Goal: Task Accomplishment & Management: Manage account settings

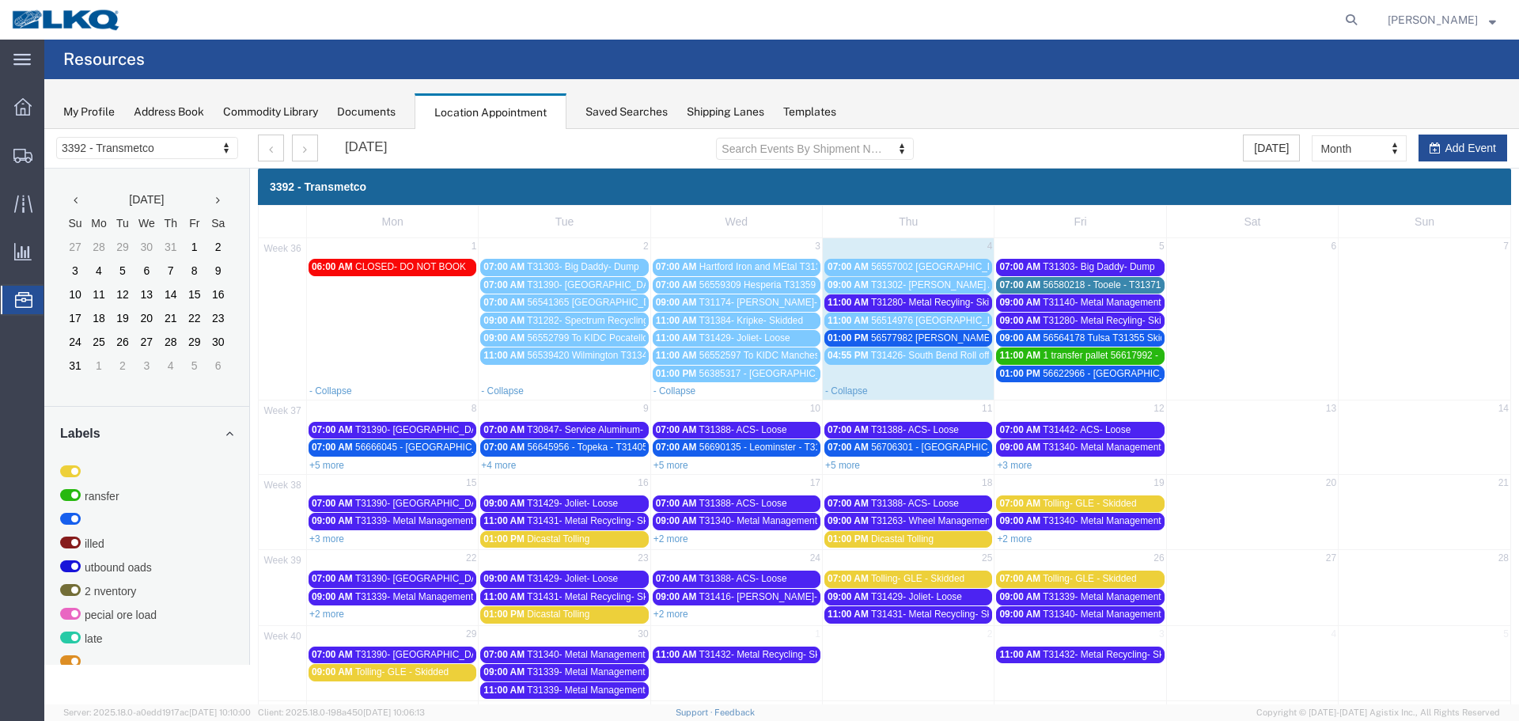
click at [896, 335] on span "56577982 [PERSON_NAME] T31372 Skidded" at bounding box center [967, 337] width 193 height 11
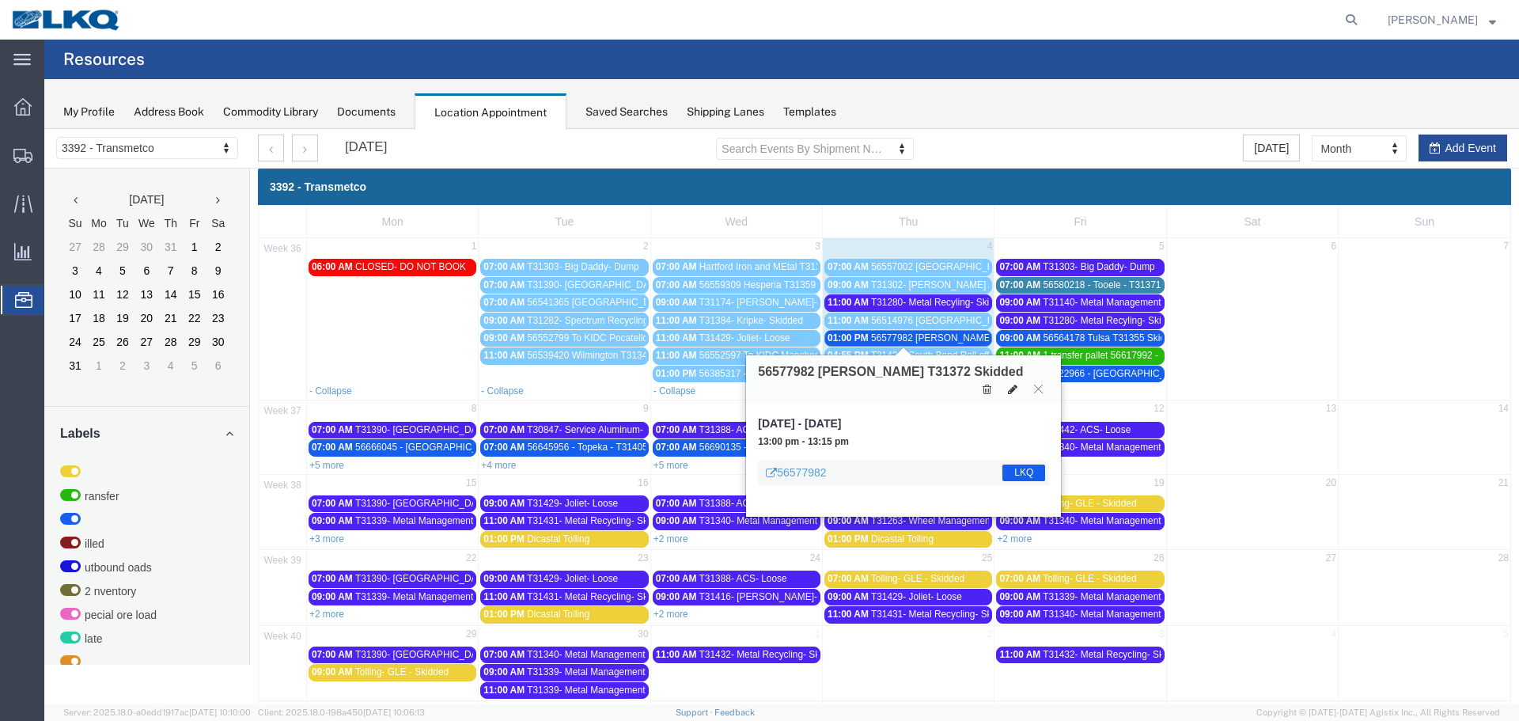
click at [1013, 384] on icon at bounding box center [1012, 389] width 9 height 11
select select "1"
select select "22"
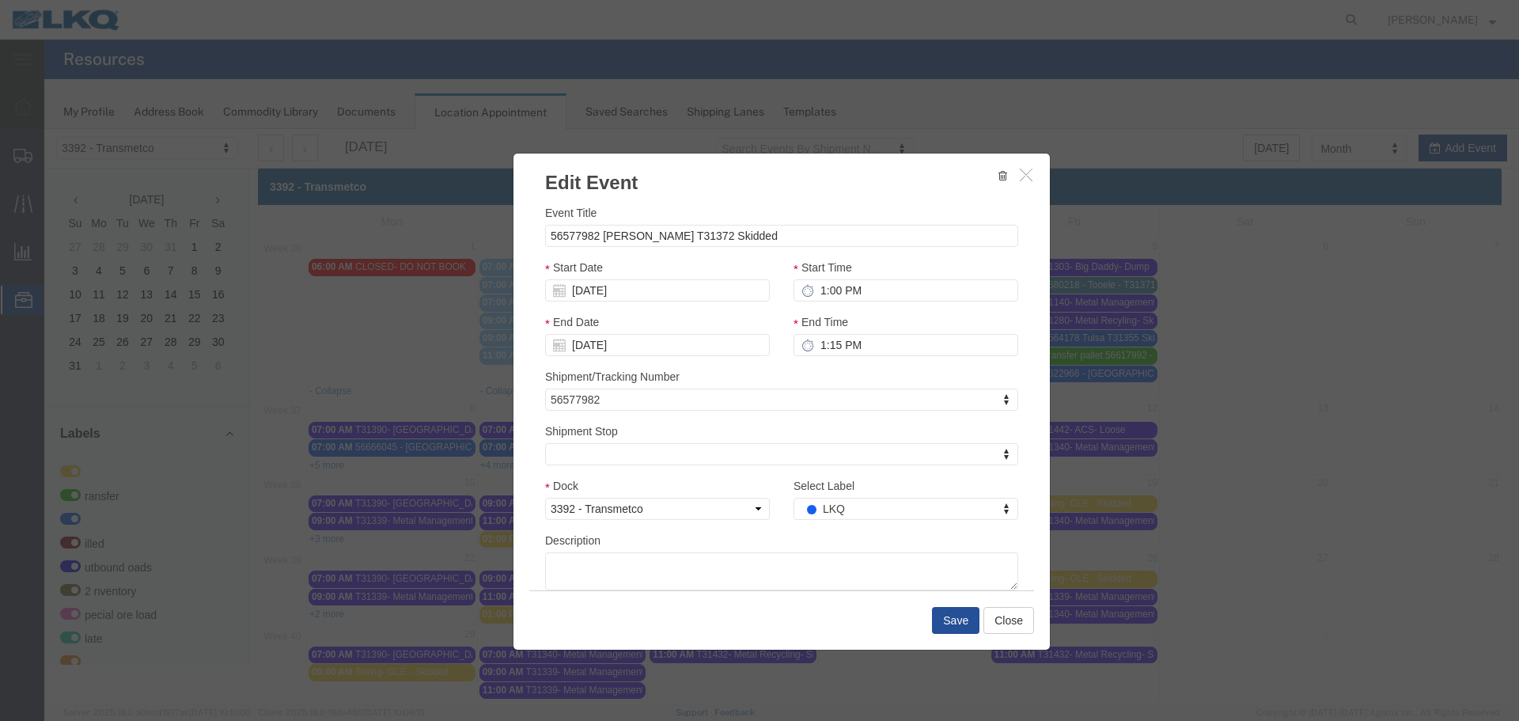
click at [829, 504] on div at bounding box center [781, 416] width 1475 height 575
select select
type input "de"
select select "40"
click at [937, 623] on button "Save" at bounding box center [955, 620] width 47 height 27
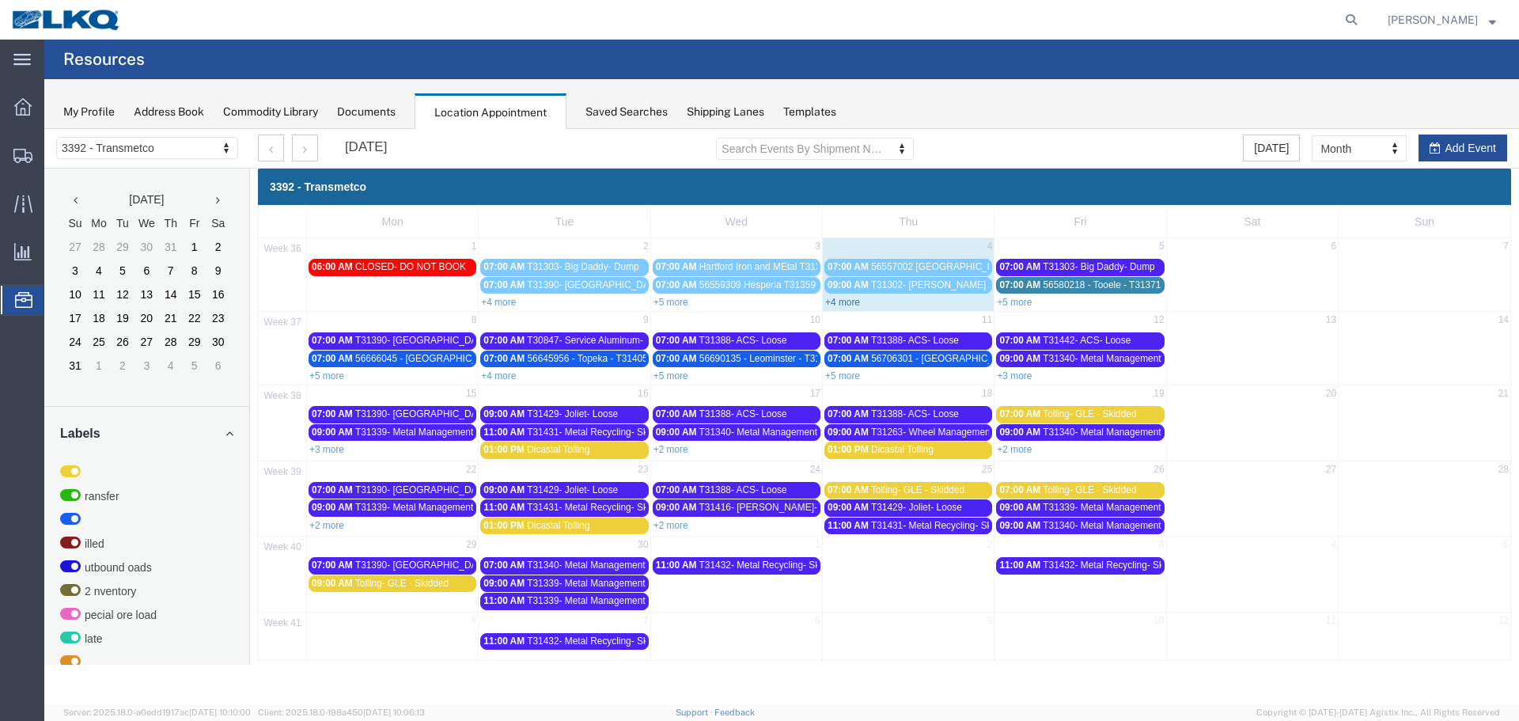
click at [828, 302] on link "+4 more" at bounding box center [842, 302] width 35 height 11
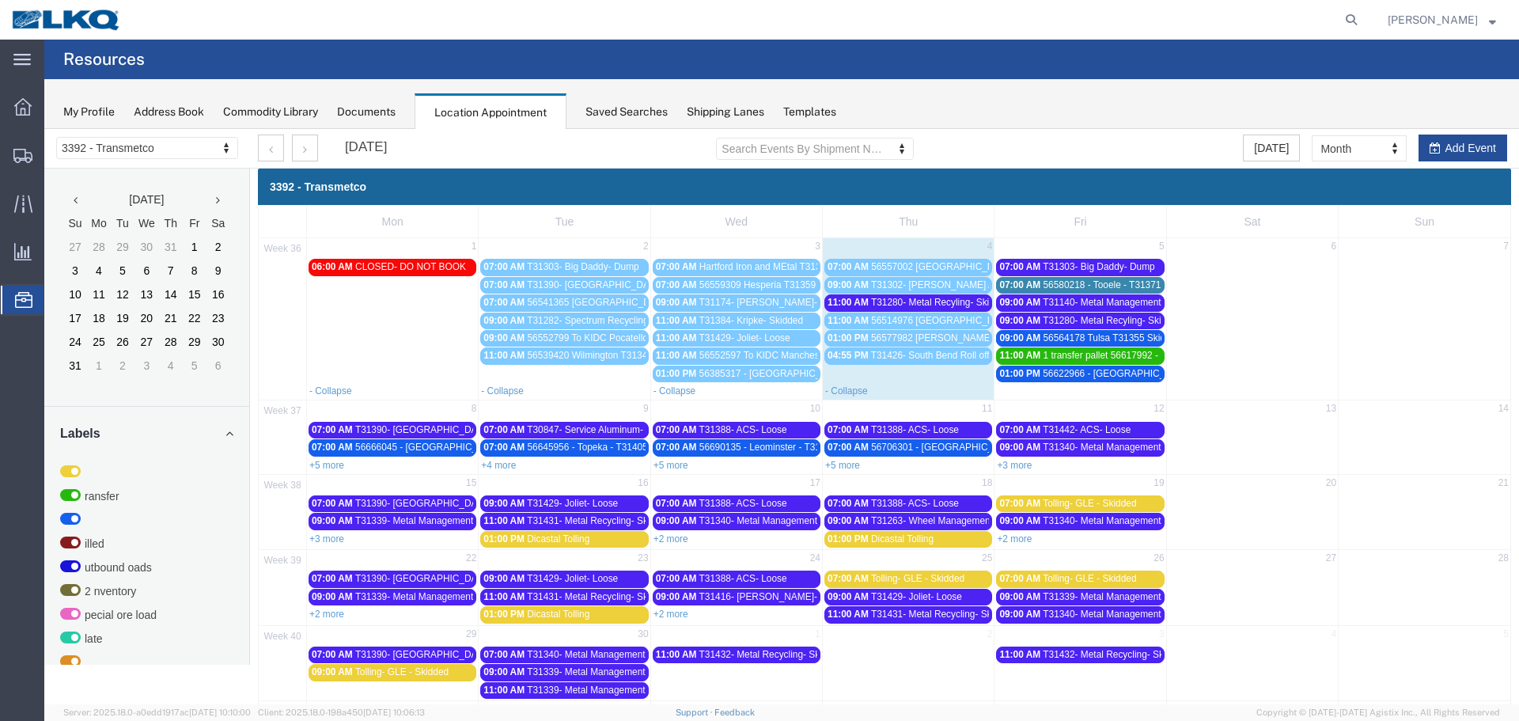
click at [1043, 298] on span "T31140- Metal Management- Skidded" at bounding box center [1122, 302] width 158 height 11
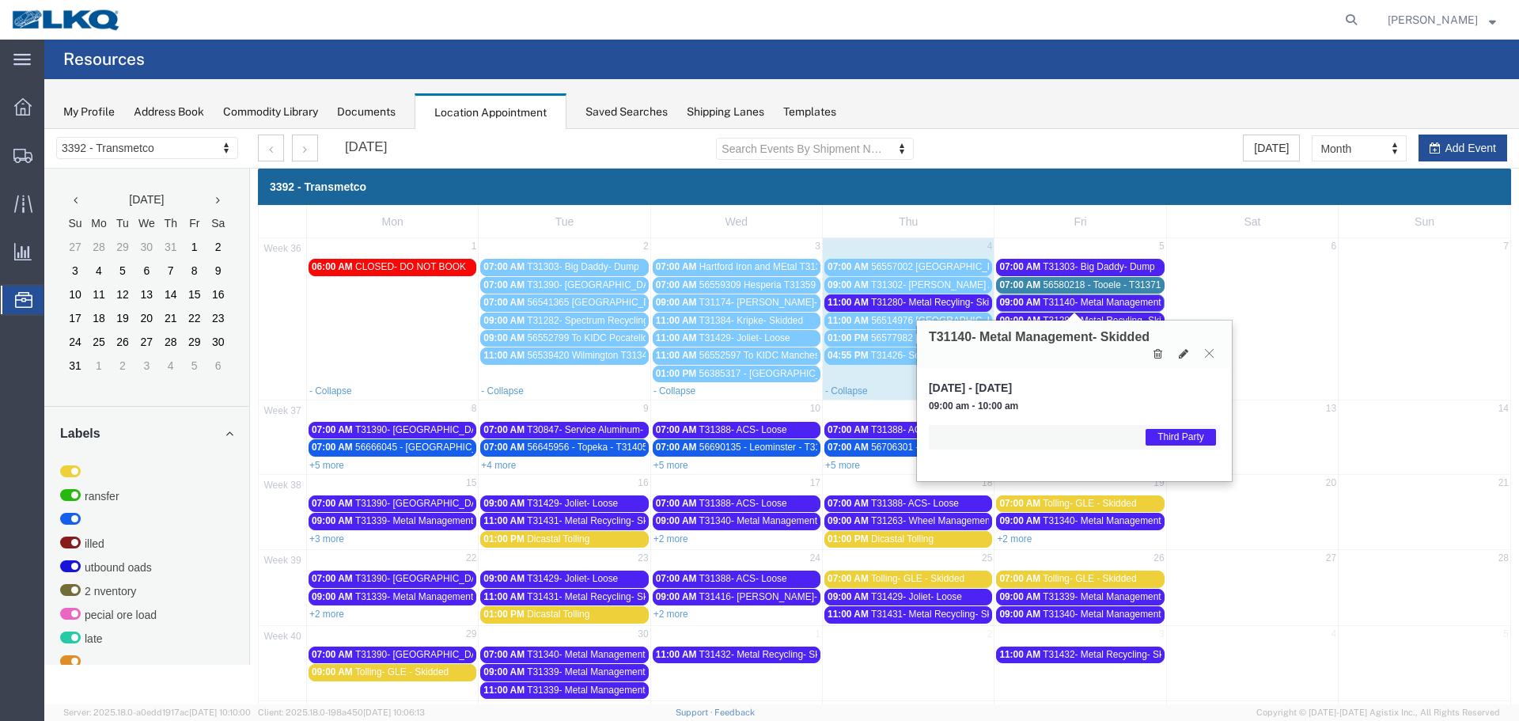
click at [1207, 351] on icon at bounding box center [1209, 352] width 9 height 9
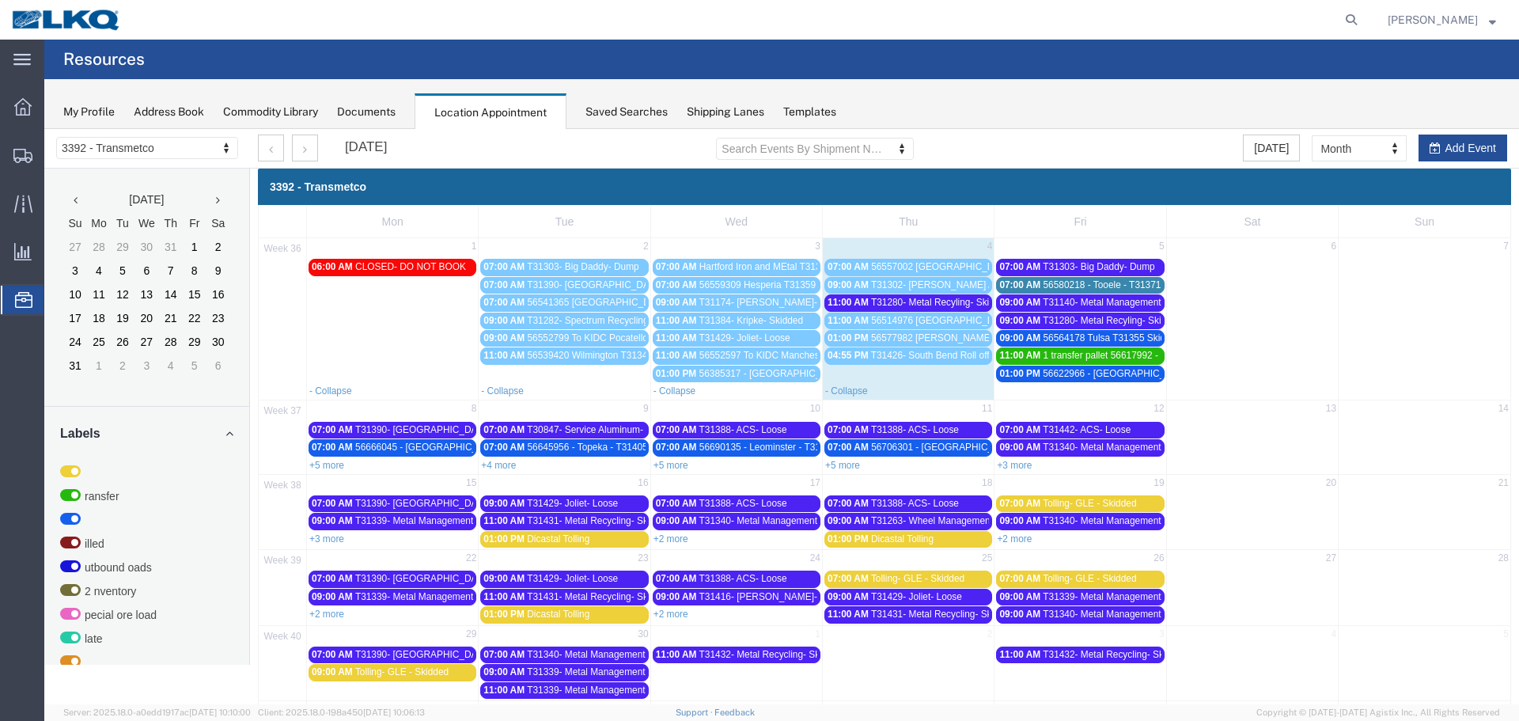
click at [1094, 315] on span "T31280- Metal Recyling- Skidded" at bounding box center [1112, 320] width 139 height 11
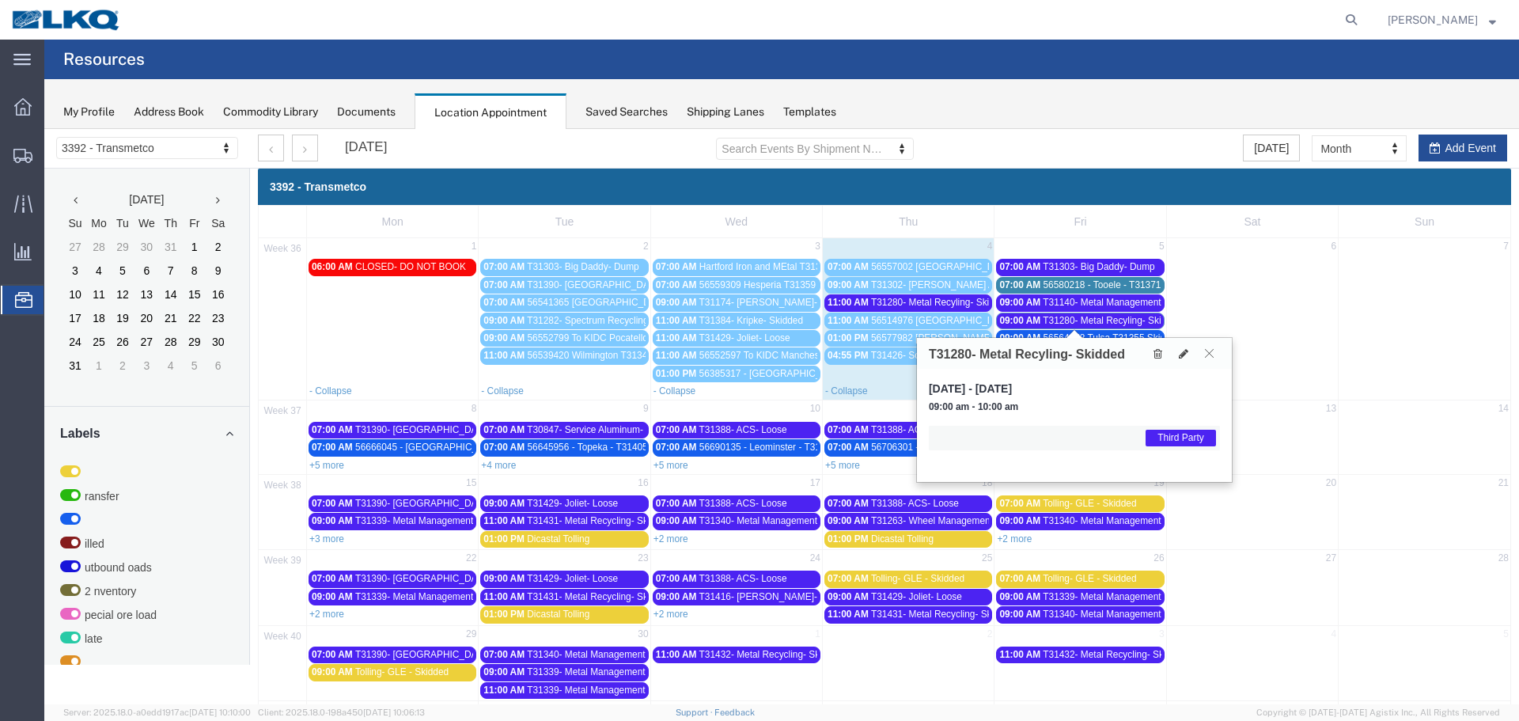
click at [1205, 352] on icon at bounding box center [1209, 352] width 9 height 9
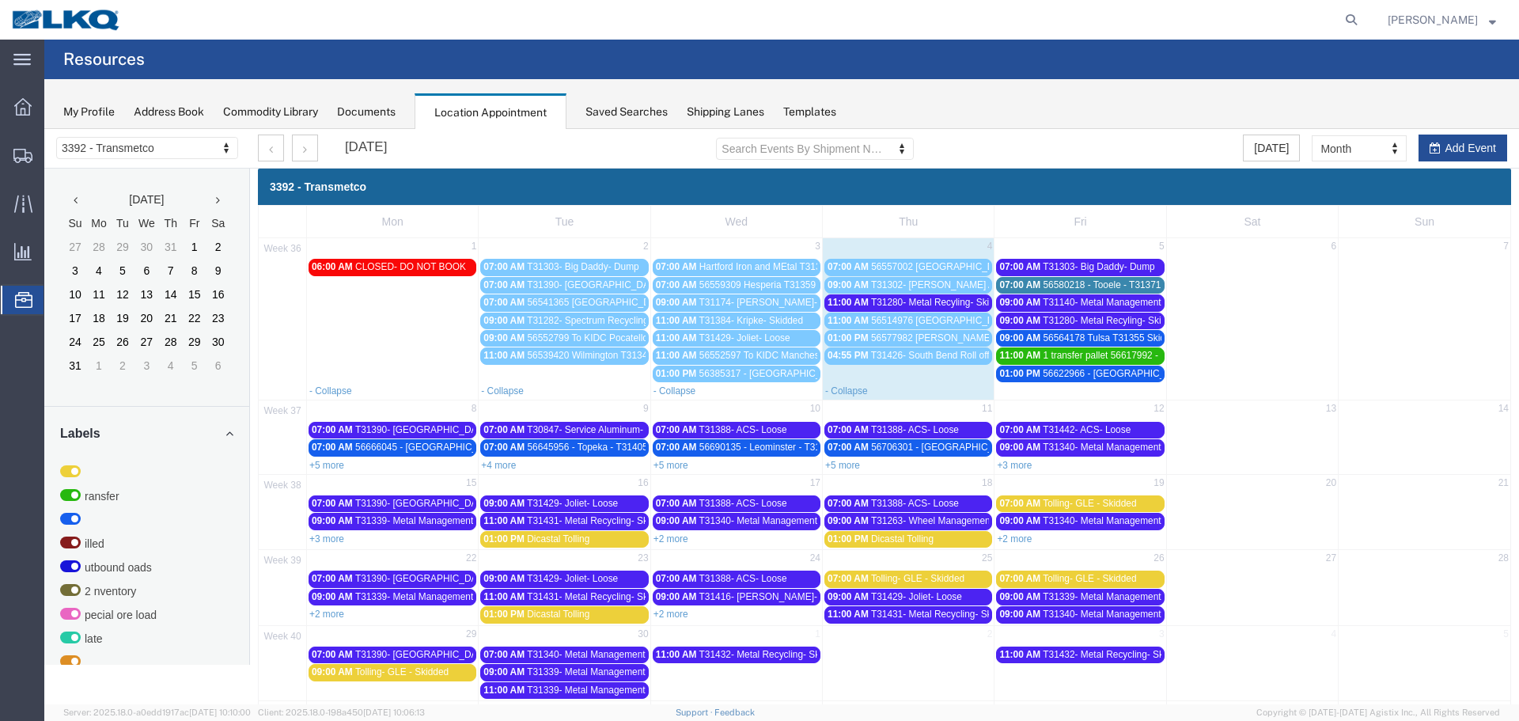
click at [1096, 330] on link "09:00 AM 56564178 Tulsa T31355 Skidded" at bounding box center [1080, 338] width 168 height 17
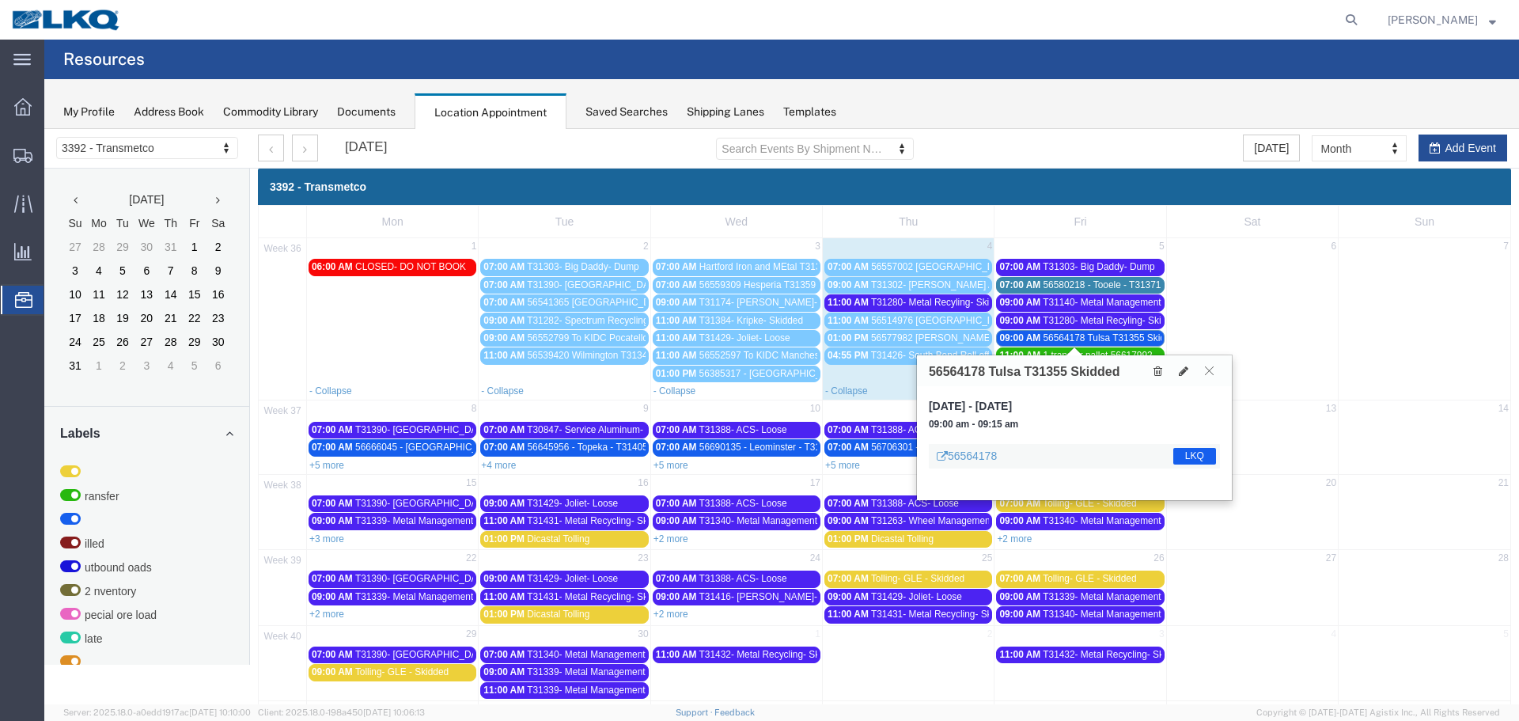
click at [1211, 373] on icon at bounding box center [1209, 370] width 9 height 9
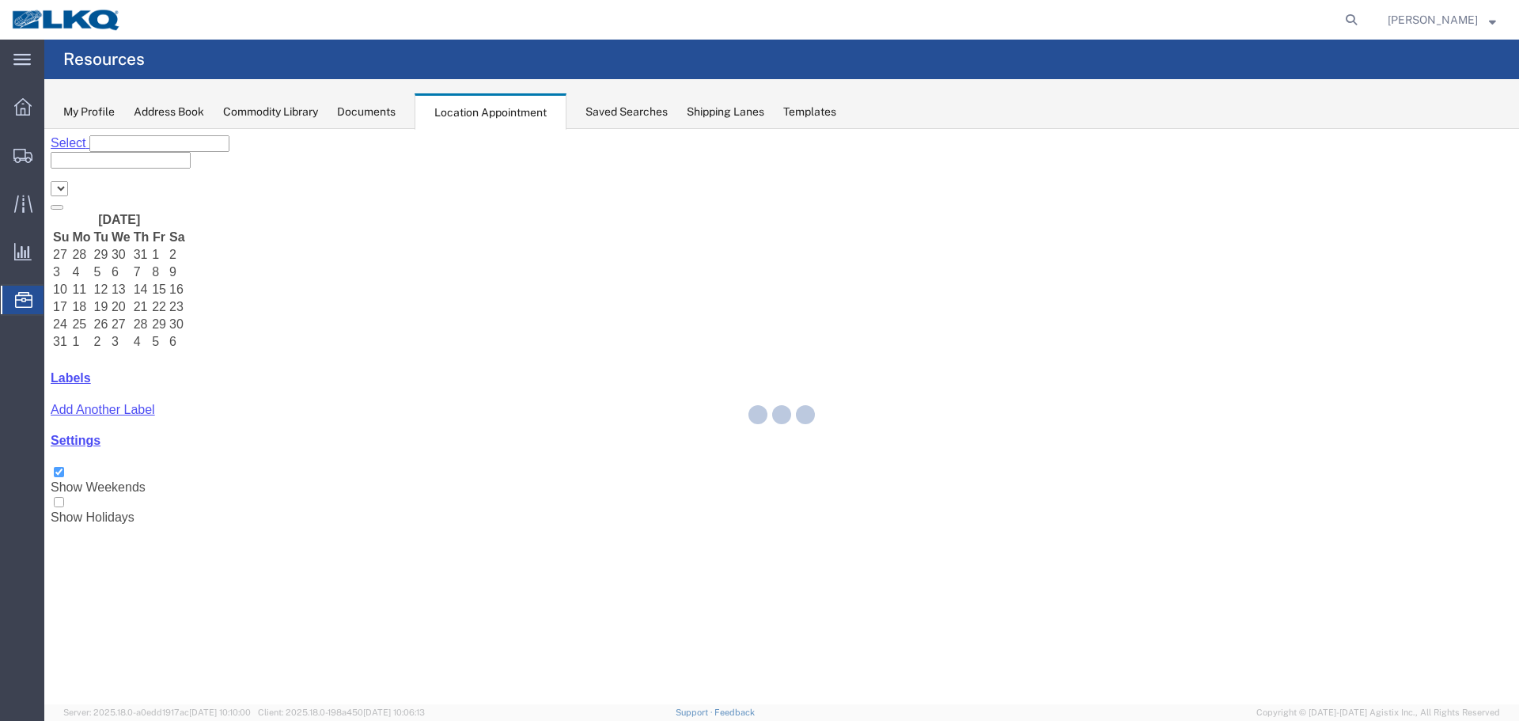
select select "28018"
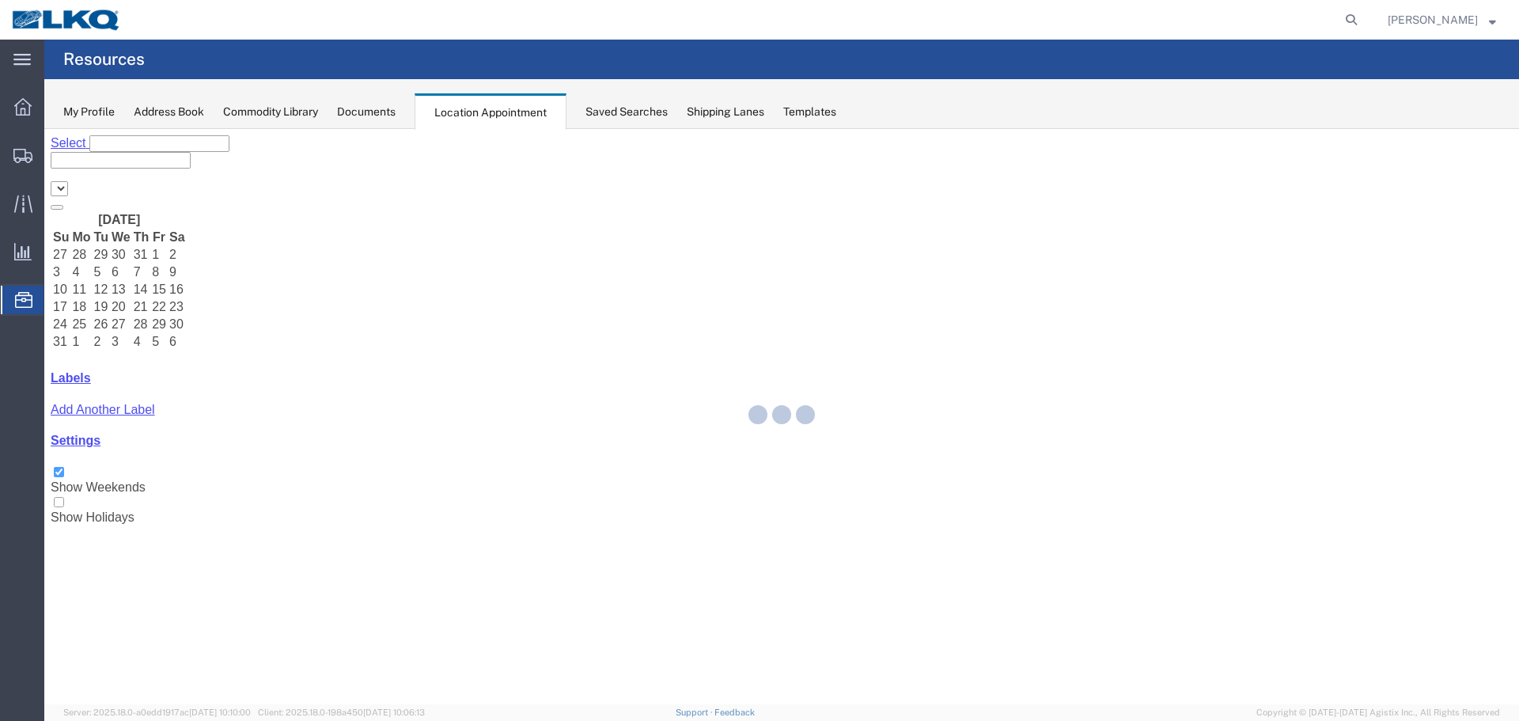
select select "28018"
